Goal: Information Seeking & Learning: Compare options

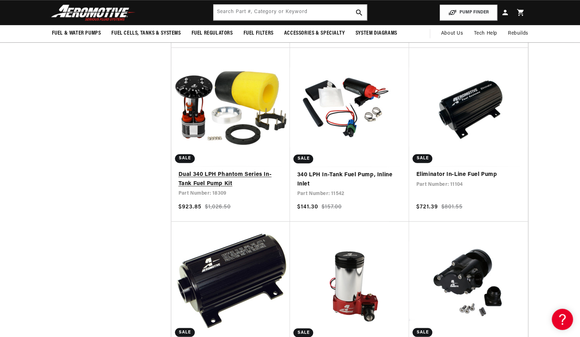
scroll to position [0, 401]
click at [224, 170] on link "Dual 340 LPH Phantom Series In-Tank Fuel Pump Kit" at bounding box center [230, 179] width 105 height 18
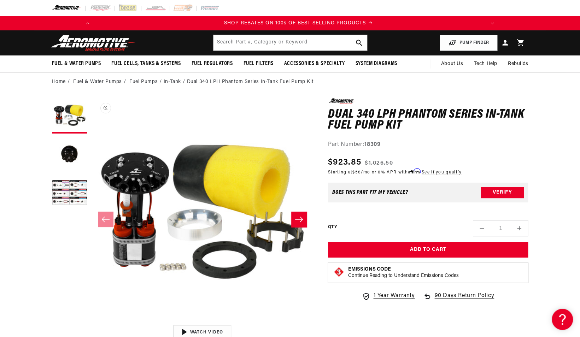
scroll to position [0, 401]
click at [70, 146] on button "Load image 2 in gallery view" at bounding box center [69, 154] width 35 height 35
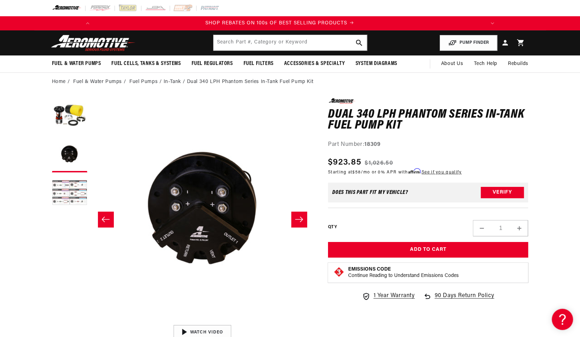
click at [76, 191] on button "Load image 3 in gallery view" at bounding box center [69, 193] width 35 height 35
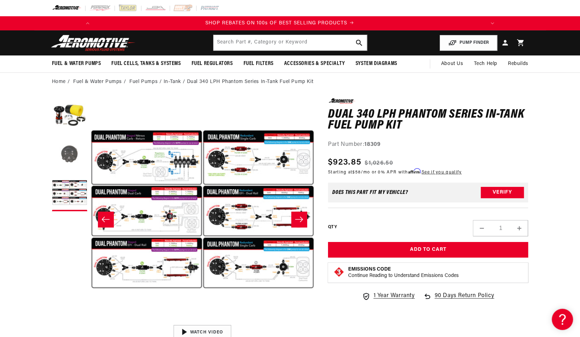
click at [68, 160] on button "Load image 2 in gallery view" at bounding box center [69, 154] width 35 height 35
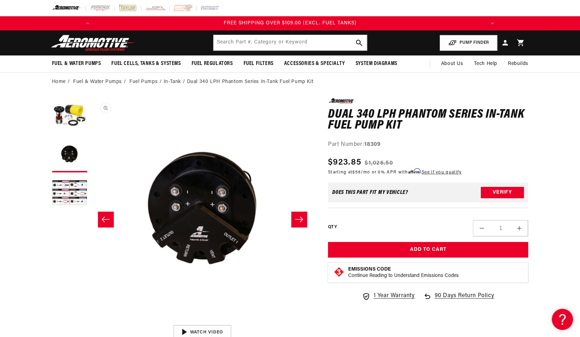
scroll to position [0, 801]
click at [66, 118] on button "Load image 1 in gallery view" at bounding box center [69, 115] width 35 height 35
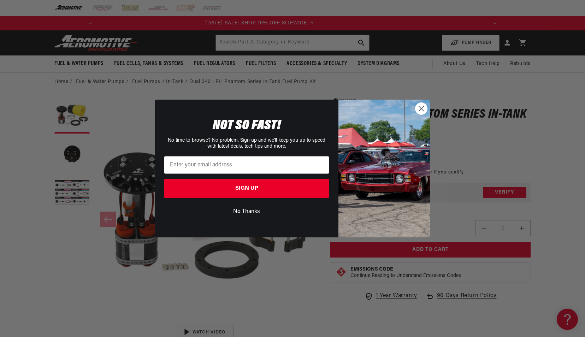
scroll to position [0, 0]
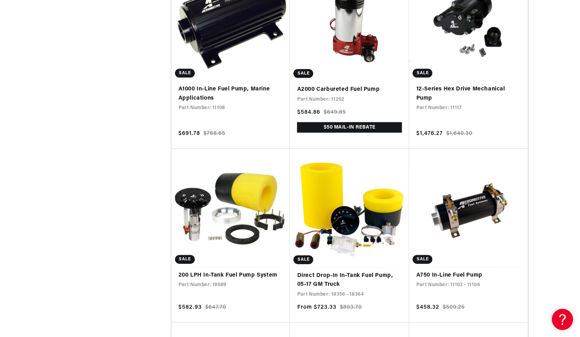
scroll to position [1060, 0]
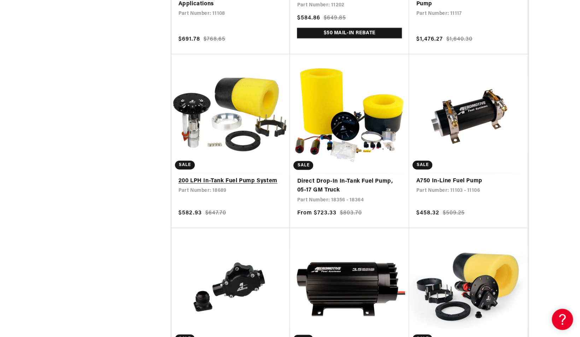
click at [227, 177] on link "200 LPH In-Tank Fuel Pump System" at bounding box center [230, 181] width 105 height 9
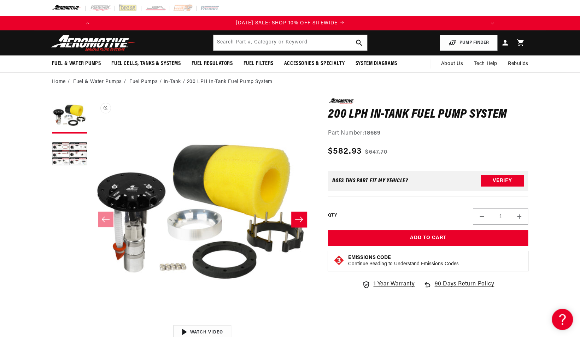
click at [91, 321] on button "Open media 1 in modal" at bounding box center [91, 321] width 0 height 0
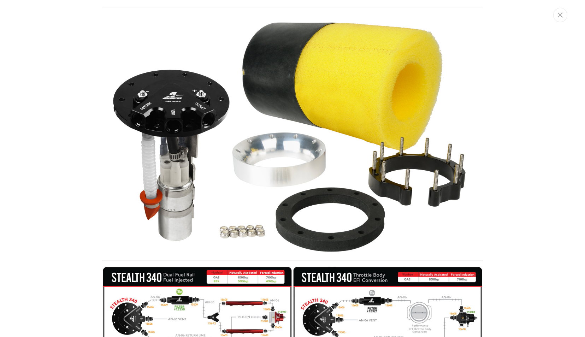
click at [194, 201] on img "Media gallery" at bounding box center [293, 134] width 382 height 254
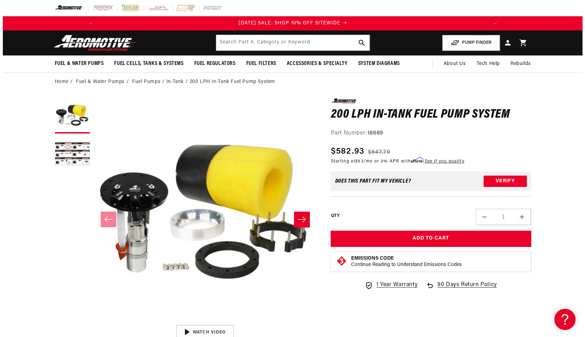
scroll to position [0, 0]
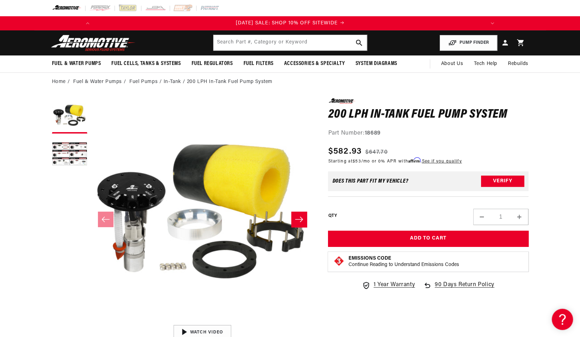
click at [91, 321] on button "Open media 1 in modal" at bounding box center [91, 321] width 0 height 0
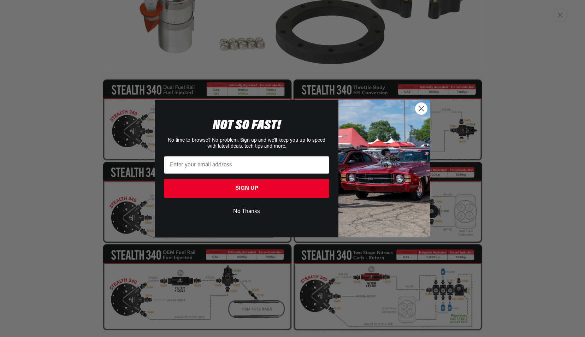
scroll to position [0, 0]
click at [424, 110] on circle "Close dialog" at bounding box center [421, 109] width 12 height 12
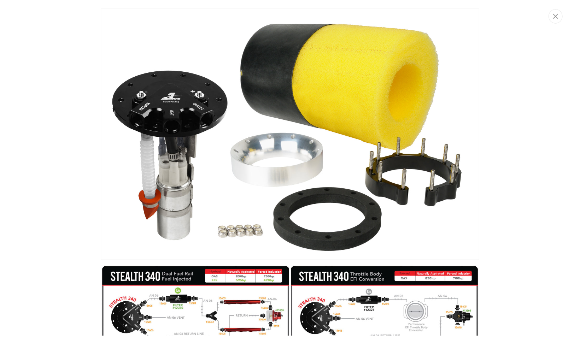
scroll to position [0, 401]
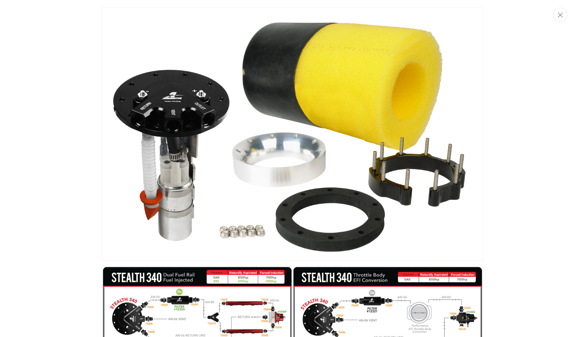
click at [168, 114] on img "Media gallery" at bounding box center [293, 134] width 382 height 254
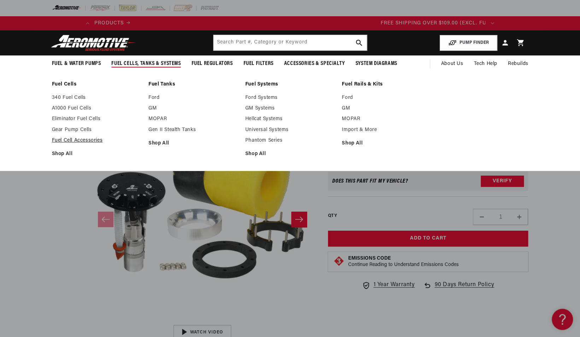
click at [70, 140] on link "Fuel Cell Accessories" at bounding box center [97, 140] width 90 height 6
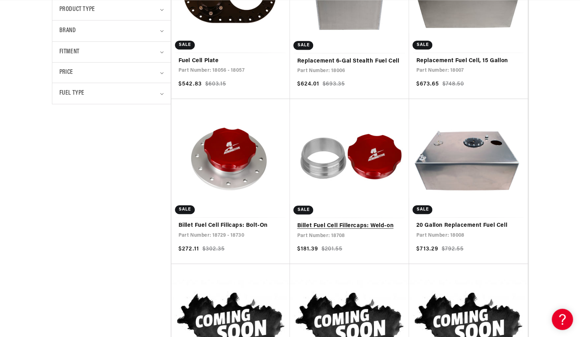
scroll to position [0, 401]
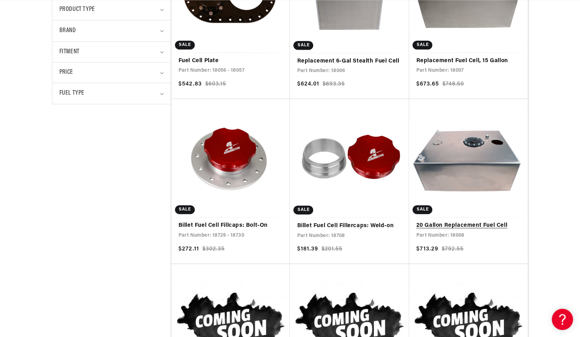
click at [455, 221] on link "20 Gallon Replacement Fuel Cell" at bounding box center [468, 225] width 105 height 9
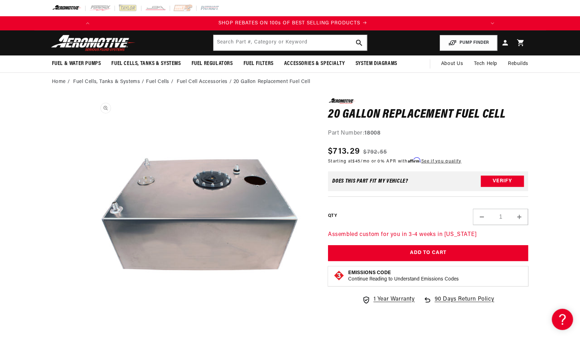
scroll to position [0, 401]
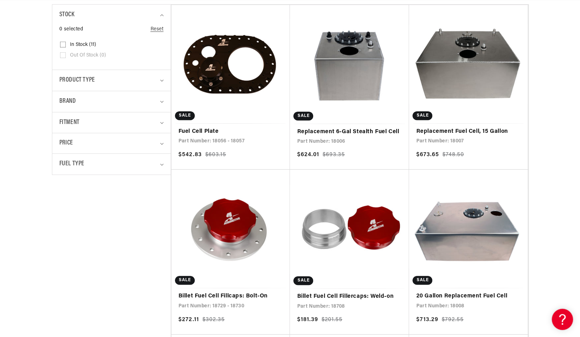
scroll to position [0, 465]
